Goal: Task Accomplishment & Management: Complete application form

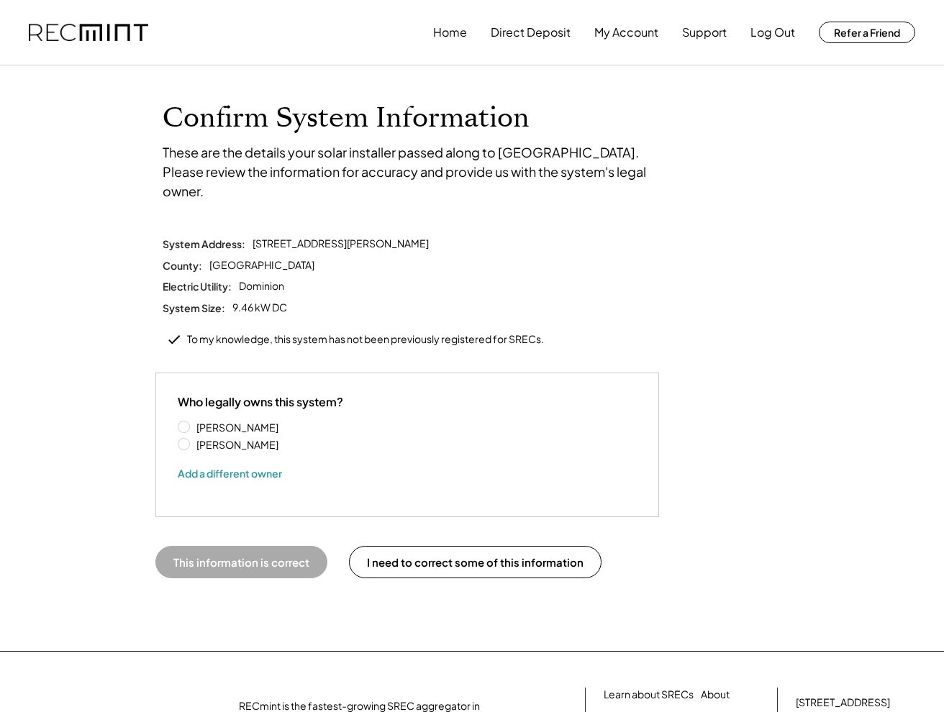
click at [279, 546] on button "This information is correct" at bounding box center [241, 562] width 172 height 32
click at [192, 422] on label "[PERSON_NAME]" at bounding box center [256, 427] width 129 height 10
click at [218, 546] on button "This information is correct" at bounding box center [241, 562] width 172 height 32
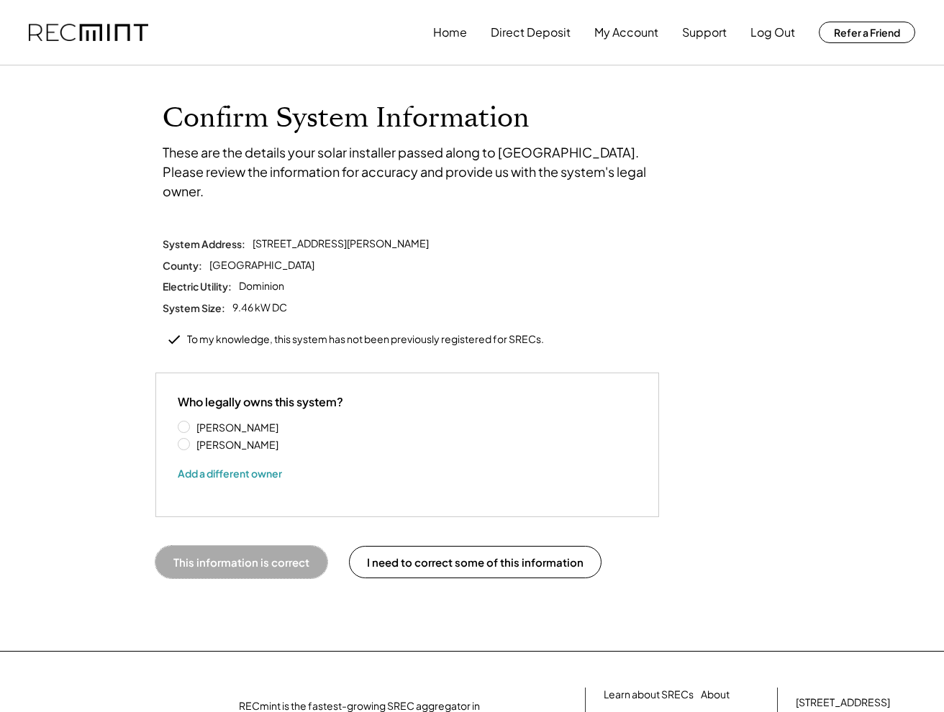
click at [218, 546] on button "This information is correct" at bounding box center [241, 562] width 172 height 32
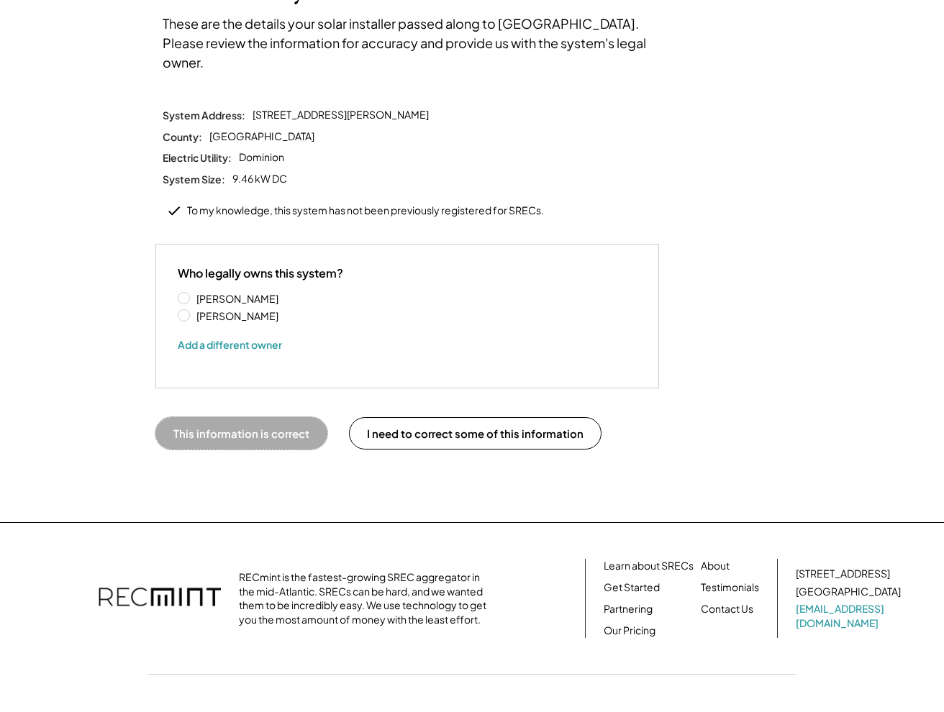
scroll to position [156, 0]
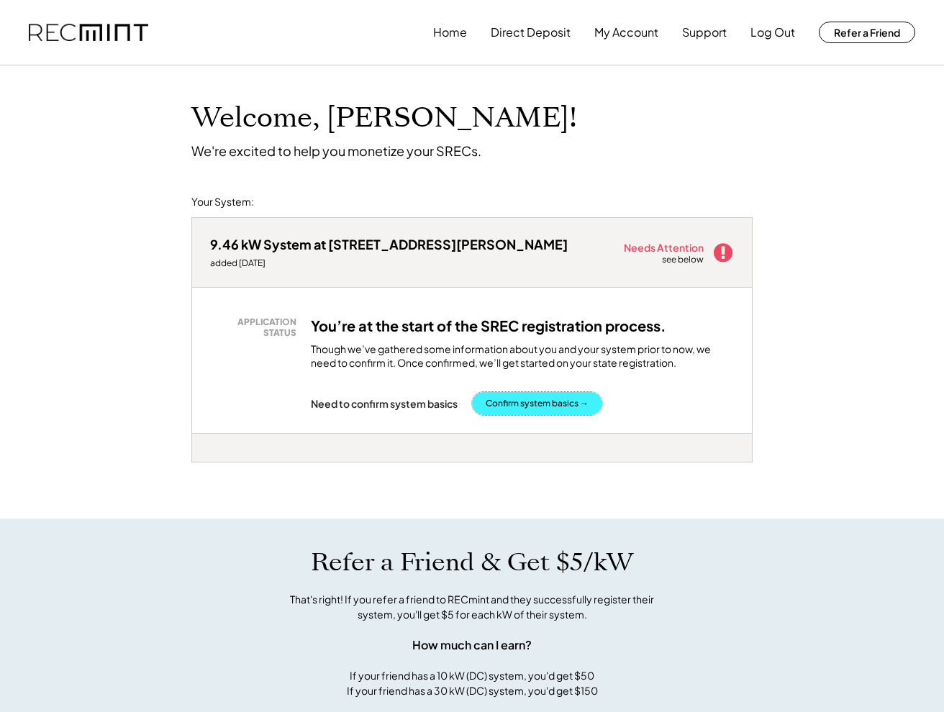
click at [563, 403] on button "Confirm system basics →" at bounding box center [537, 403] width 130 height 23
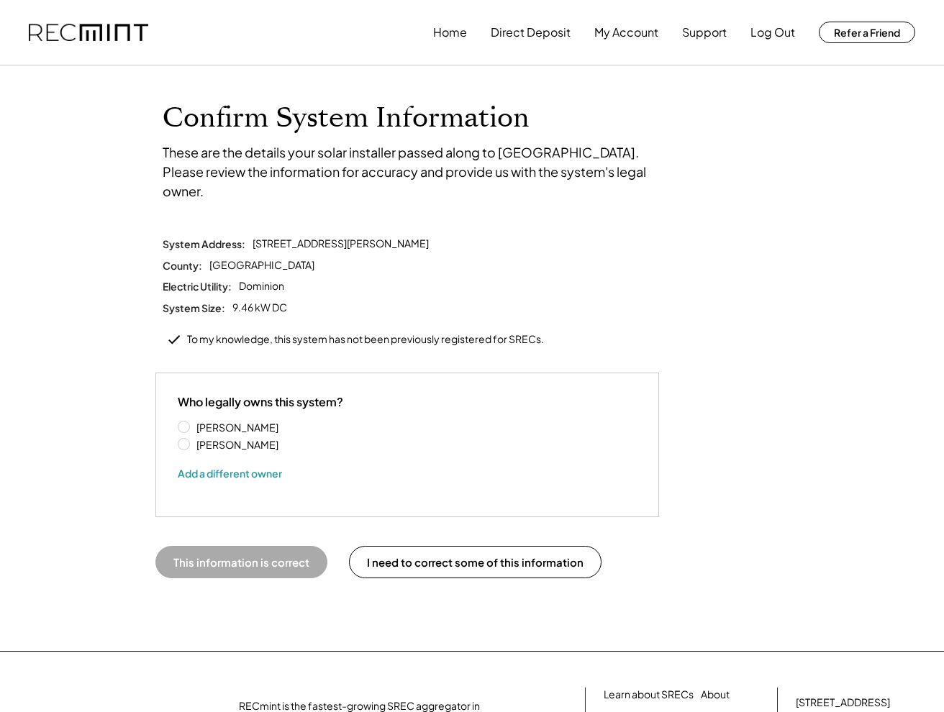
click at [270, 546] on button "This information is correct" at bounding box center [241, 562] width 172 height 32
click at [252, 332] on div "To my knowledge, this system has not been previously registered for SRECs." at bounding box center [365, 339] width 357 height 14
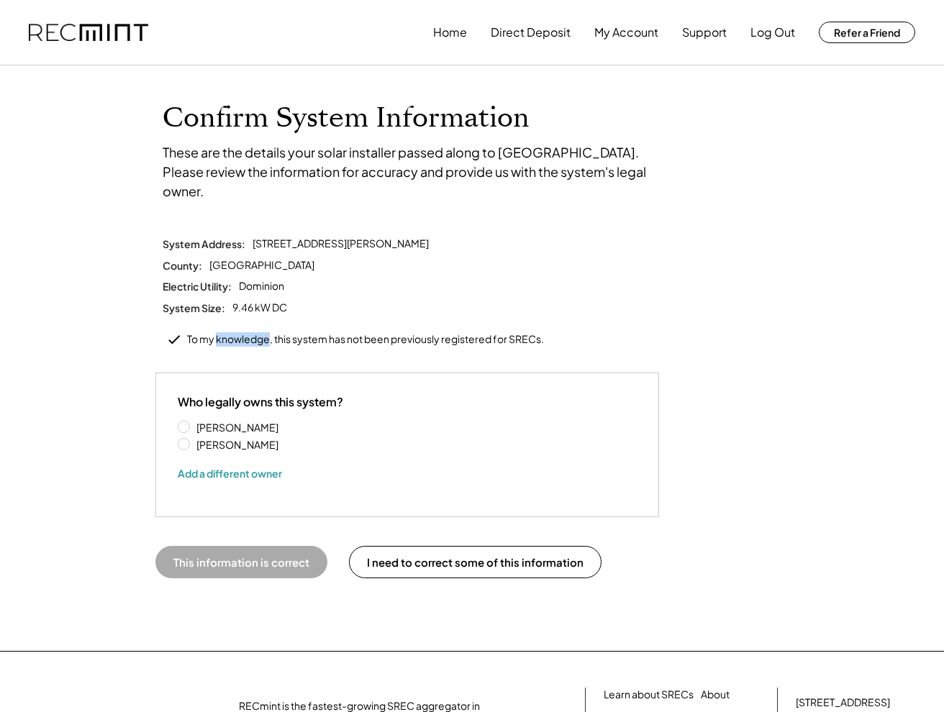
click at [176, 332] on icon at bounding box center [174, 340] width 16 height 16
click at [202, 546] on button "This information is correct" at bounding box center [241, 562] width 172 height 32
